Goal: Information Seeking & Learning: Understand process/instructions

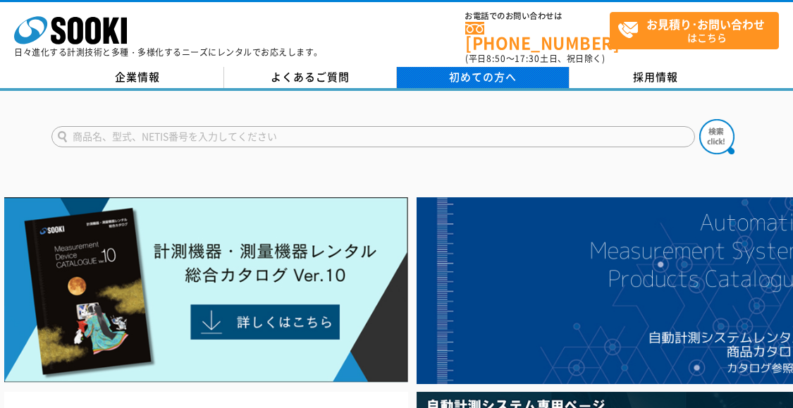
click at [484, 75] on link "初めての方へ" at bounding box center [483, 77] width 173 height 21
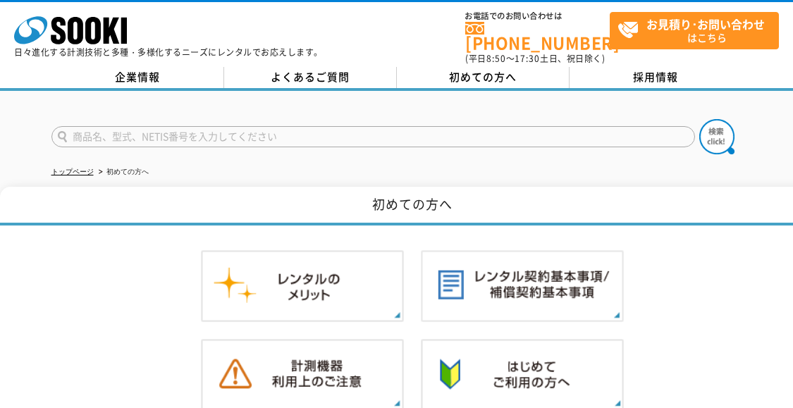
scroll to position [141, 0]
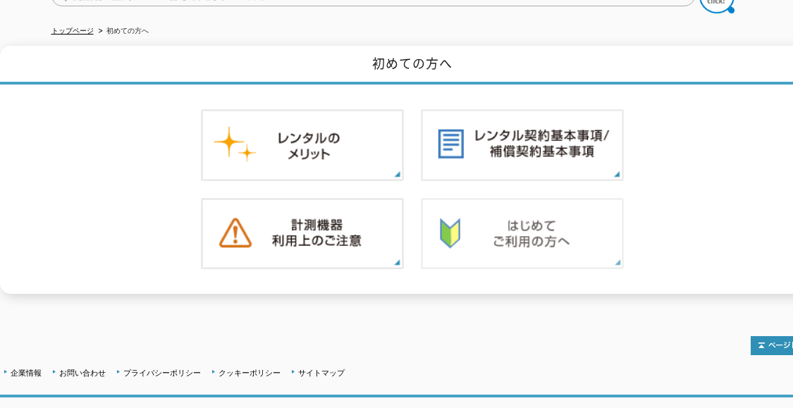
click at [537, 213] on img at bounding box center [522, 234] width 203 height 72
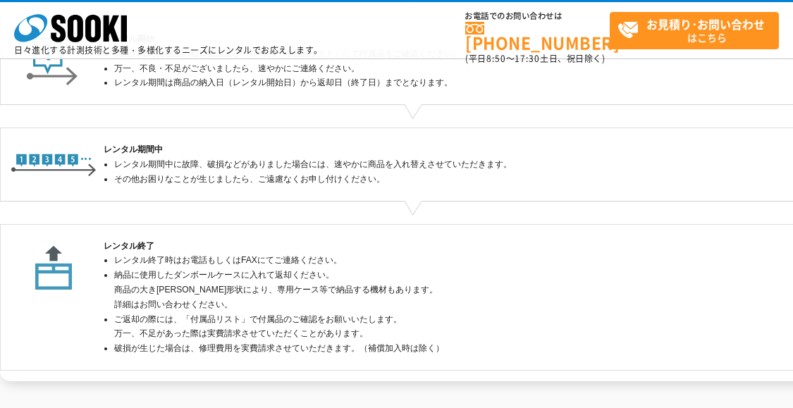
scroll to position [526, 0]
